Goal: Communication & Community: Share content

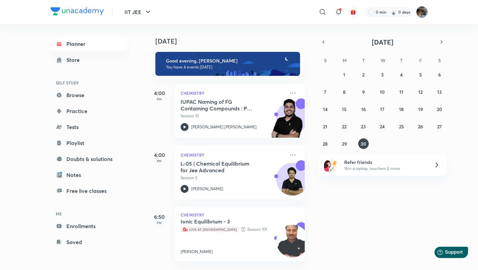
click at [420, 16] on img at bounding box center [421, 11] width 11 height 11
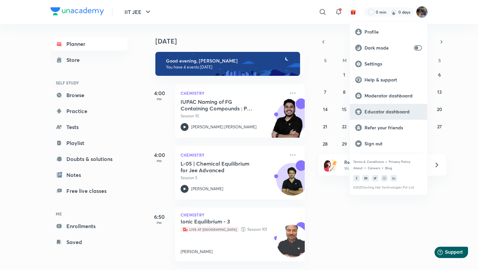
click at [383, 115] on div "Educator dashboard" at bounding box center [388, 112] width 77 height 16
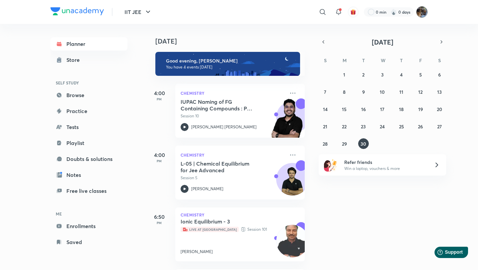
click at [424, 12] on img at bounding box center [421, 11] width 11 height 11
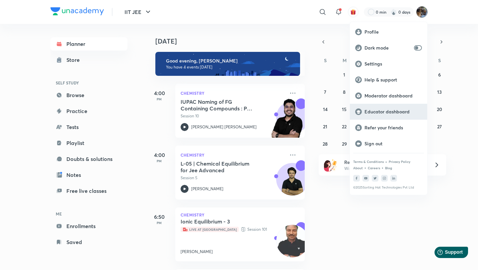
click at [377, 109] on p "Educator dashboard" at bounding box center [393, 112] width 57 height 6
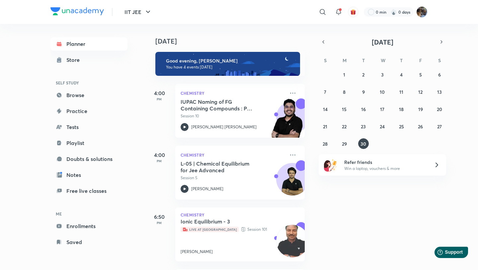
click at [417, 7] on picture at bounding box center [421, 11] width 11 height 11
click at [419, 8] on img at bounding box center [421, 11] width 11 height 11
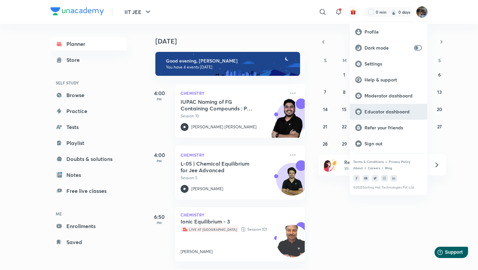
click at [375, 114] on p "Educator dashboard" at bounding box center [393, 112] width 57 height 6
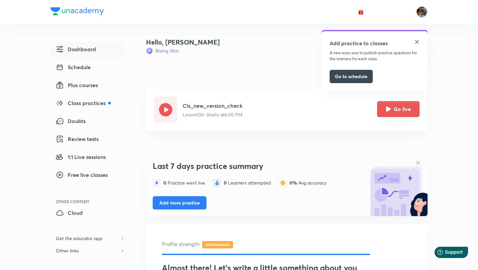
click at [392, 112] on button "Go live" at bounding box center [398, 109] width 43 height 16
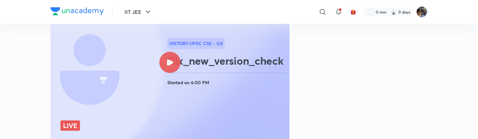
scroll to position [99, 0]
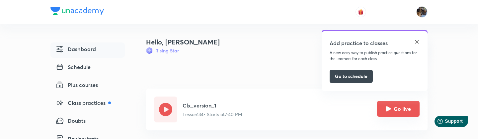
click at [396, 105] on button "Go live" at bounding box center [398, 109] width 43 height 16
click at [401, 110] on button "Go live" at bounding box center [398, 109] width 43 height 16
click at [410, 113] on button "Go live" at bounding box center [398, 109] width 43 height 16
